Goal: Task Accomplishment & Management: Complete application form

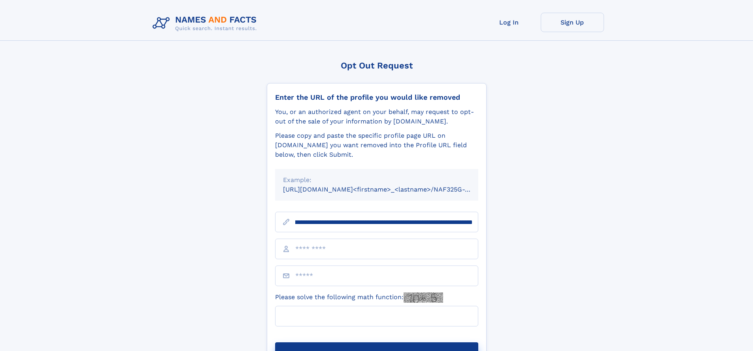
scroll to position [0, 87]
type input "**********"
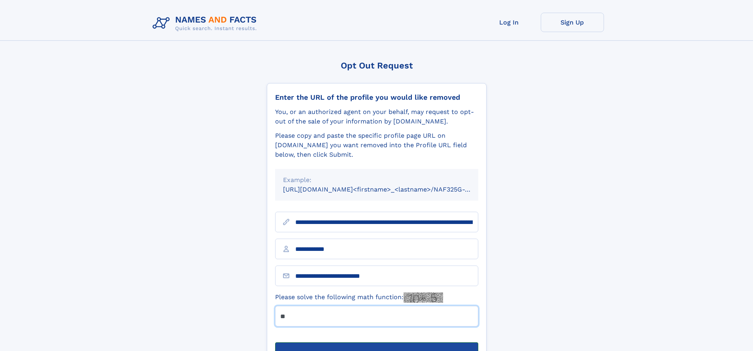
type input "**"
click at [376, 342] on button "Submit Opt Out Request" at bounding box center [376, 354] width 203 height 25
